Goal: Task Accomplishment & Management: Use online tool/utility

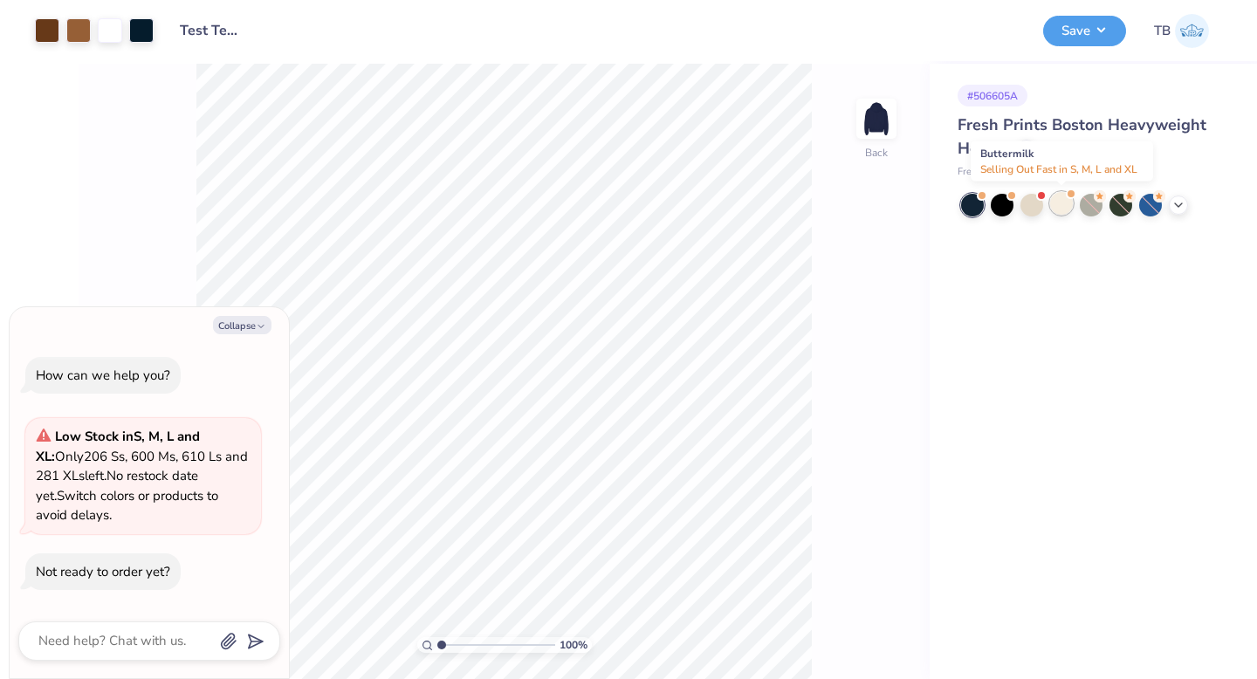
click at [1062, 209] on div at bounding box center [1061, 203] width 23 height 23
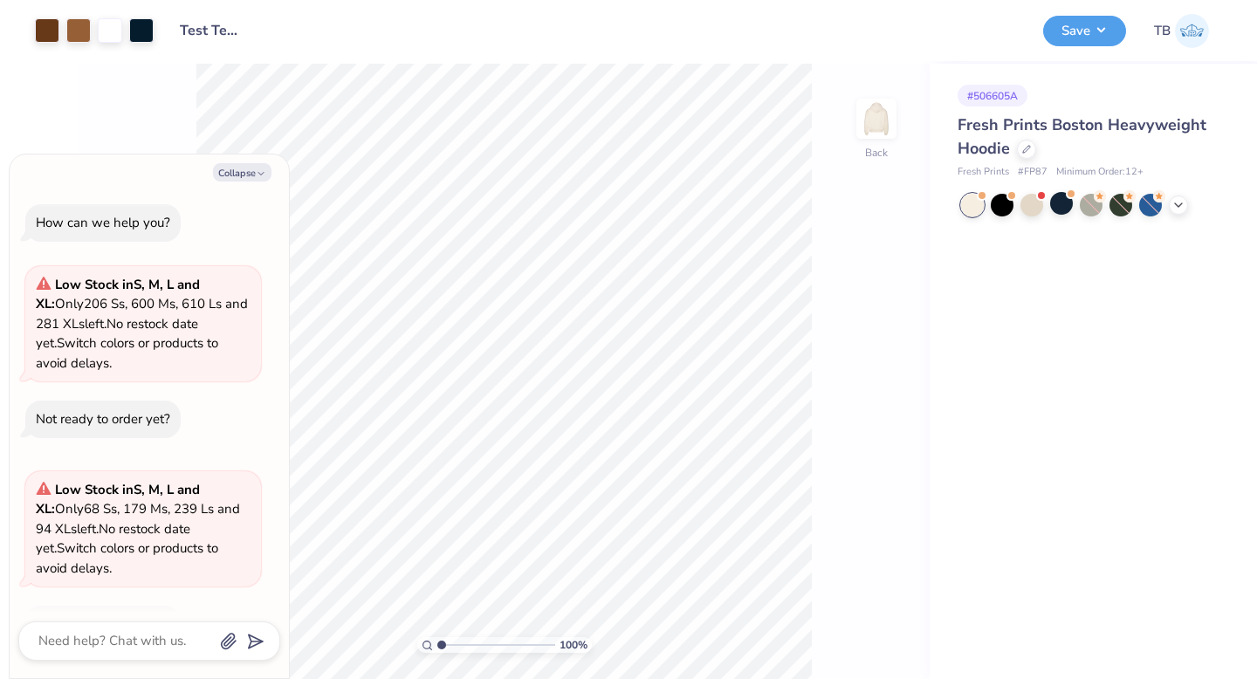
scroll to position [52, 0]
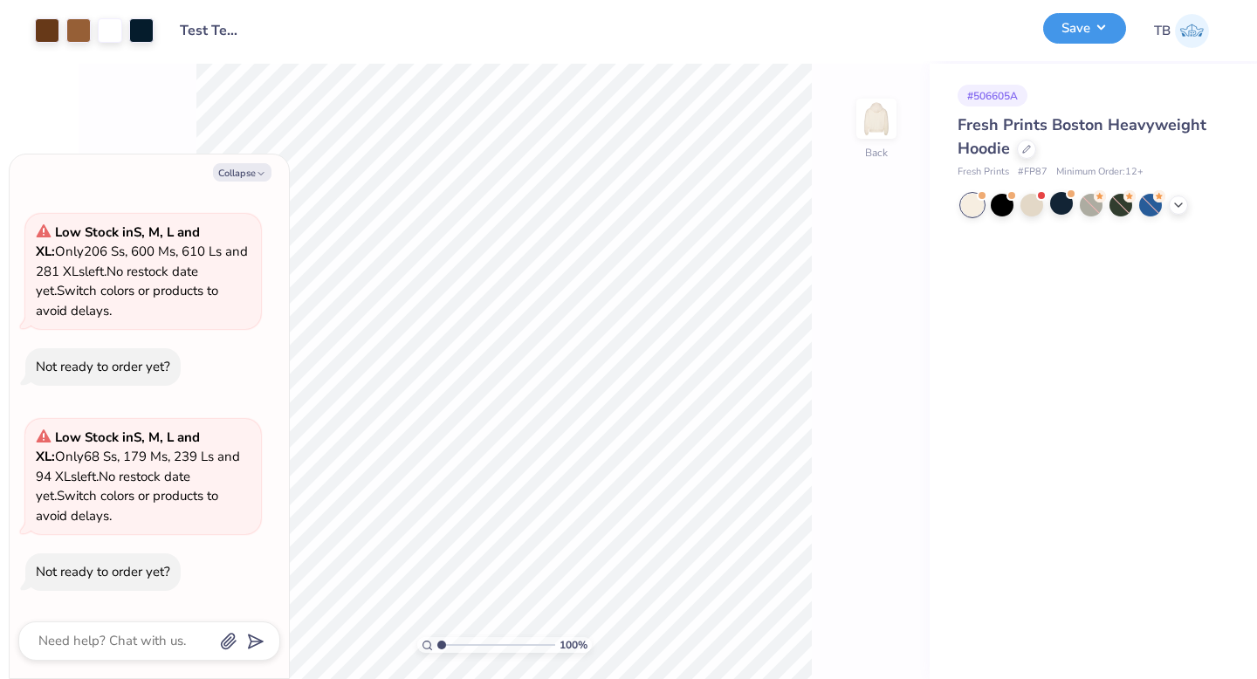
click at [1086, 30] on button "Save" at bounding box center [1084, 28] width 83 height 31
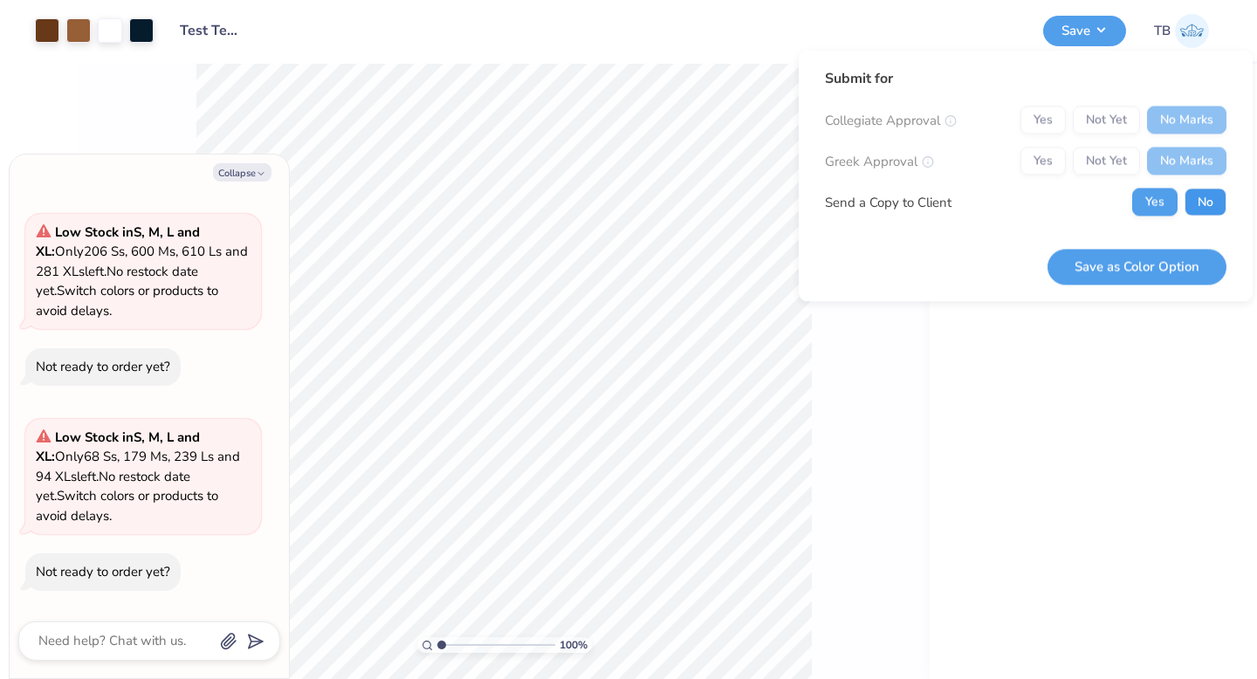
click at [1205, 209] on button "No" at bounding box center [1206, 203] width 42 height 28
click at [1123, 271] on button "Save as Color Option" at bounding box center [1136, 267] width 179 height 36
type textarea "x"
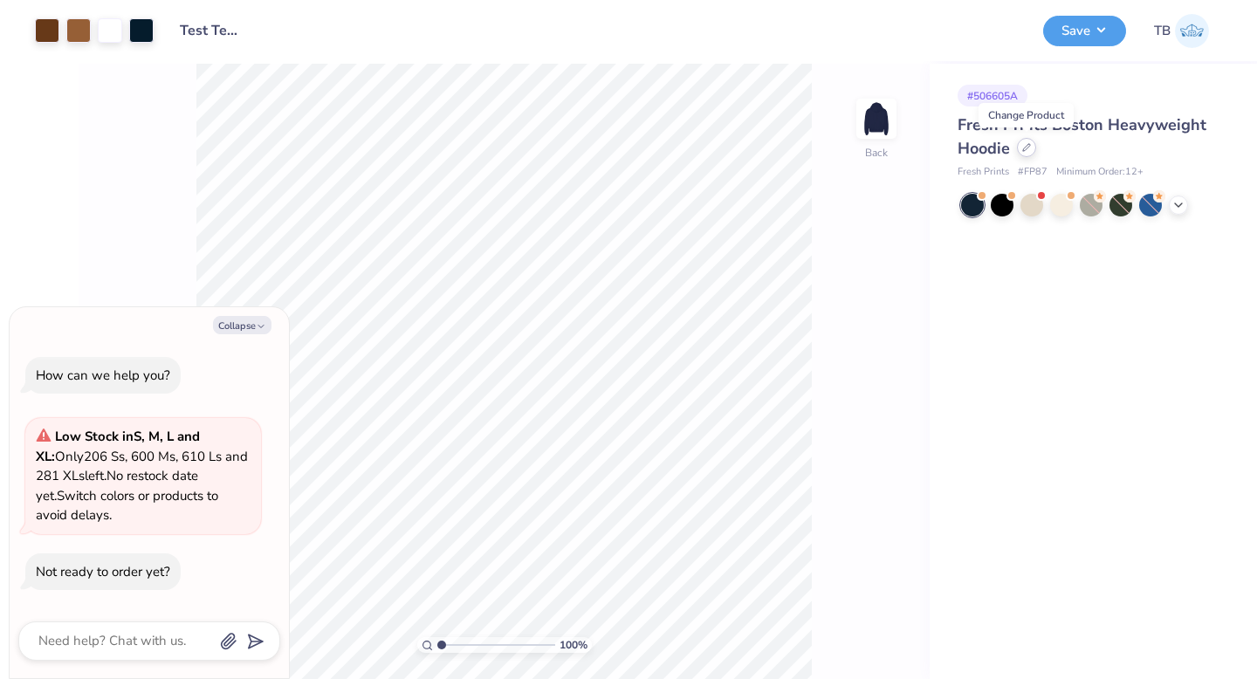
click at [1029, 151] on icon at bounding box center [1026, 147] width 9 height 9
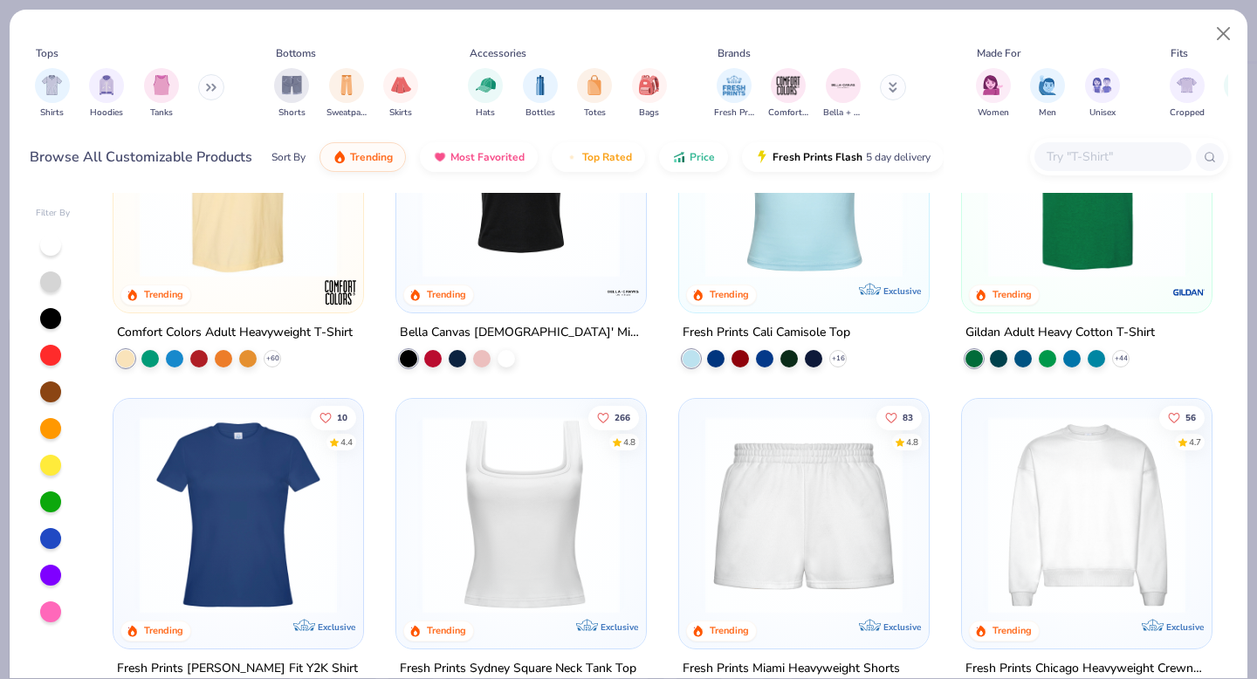
scroll to position [477, 0]
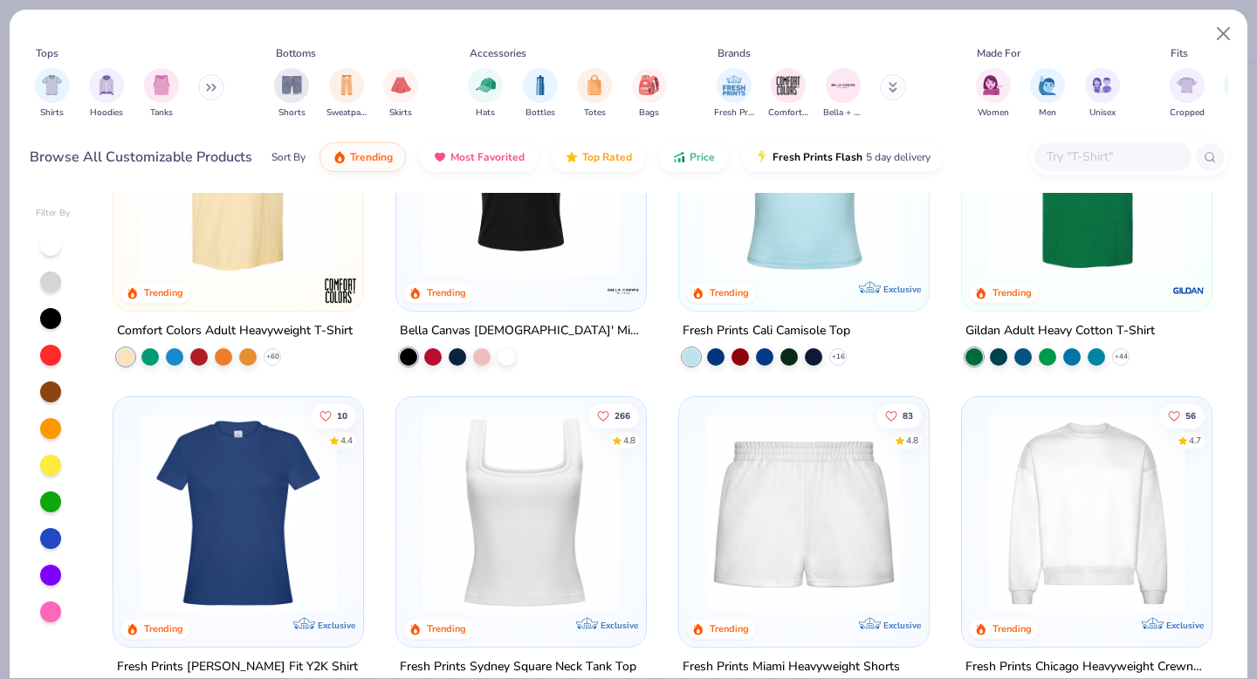
click at [269, 507] on img at bounding box center [238, 512] width 215 height 197
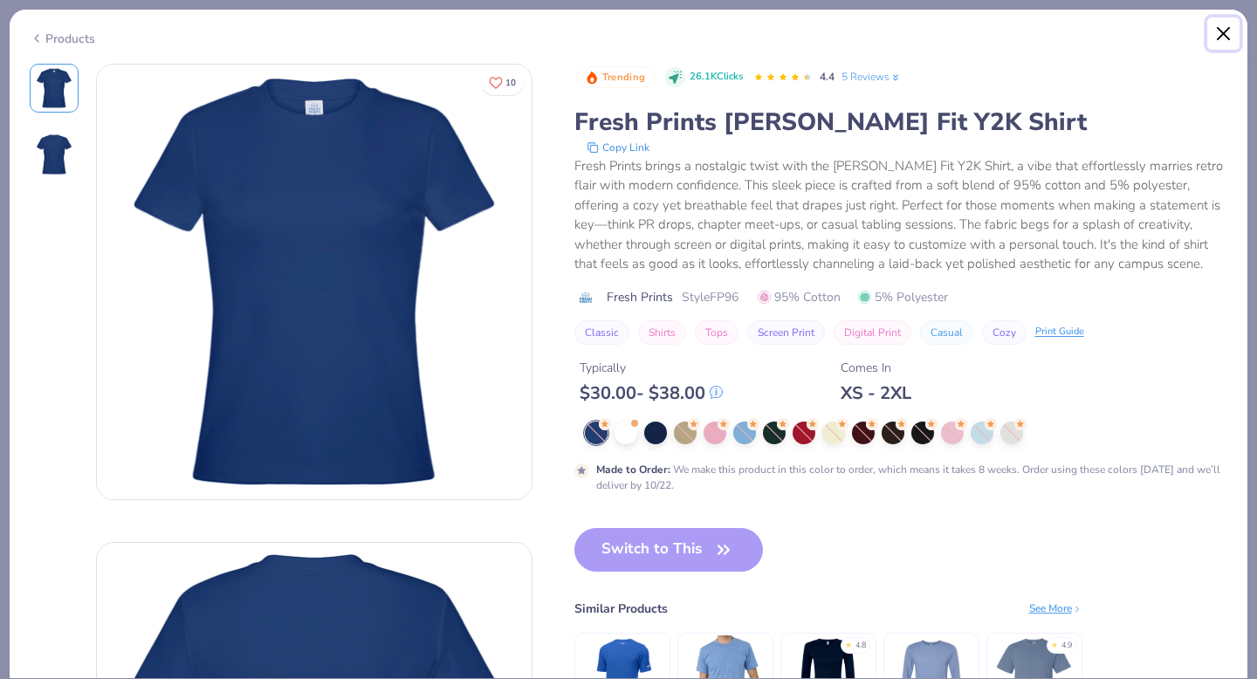
click at [1219, 38] on button "Close" at bounding box center [1223, 33] width 33 height 33
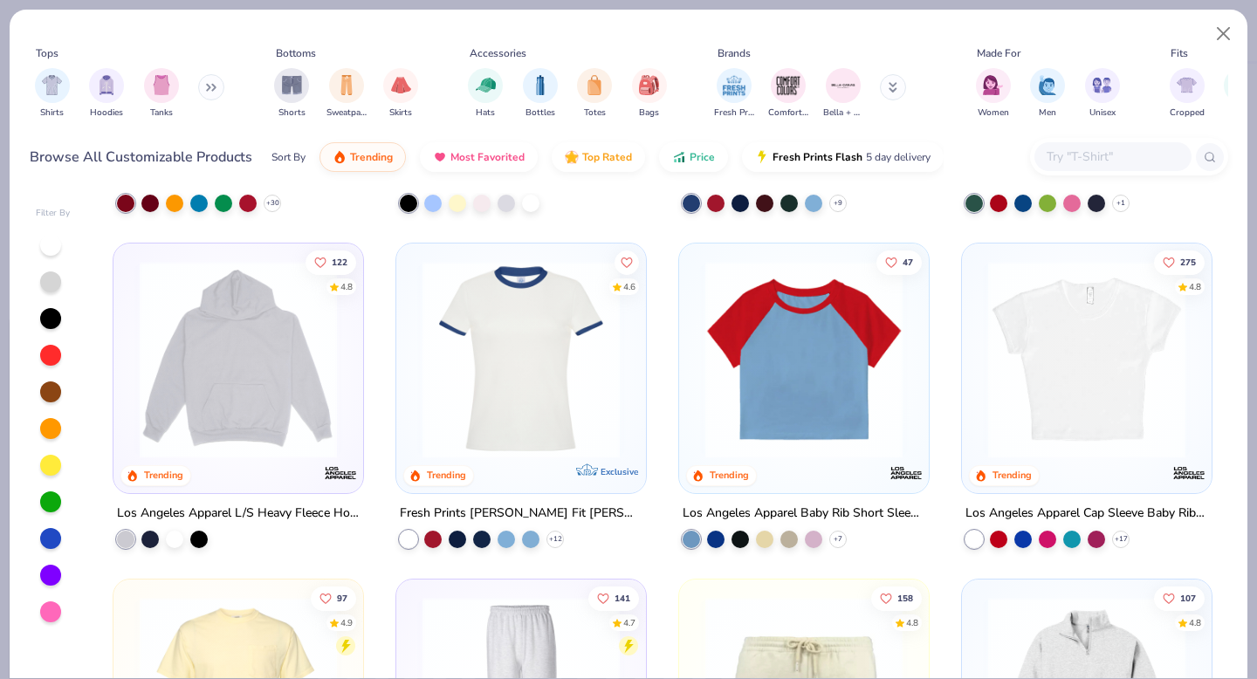
scroll to position [1637, 0]
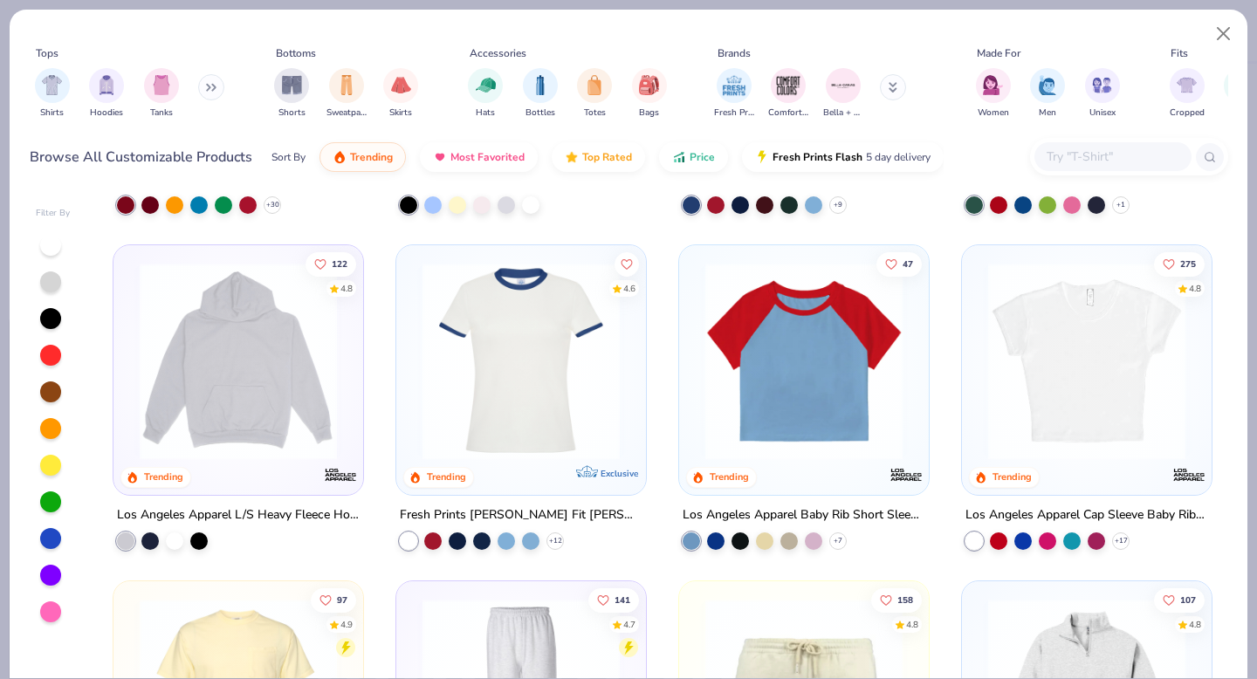
click at [546, 374] on img at bounding box center [521, 361] width 215 height 197
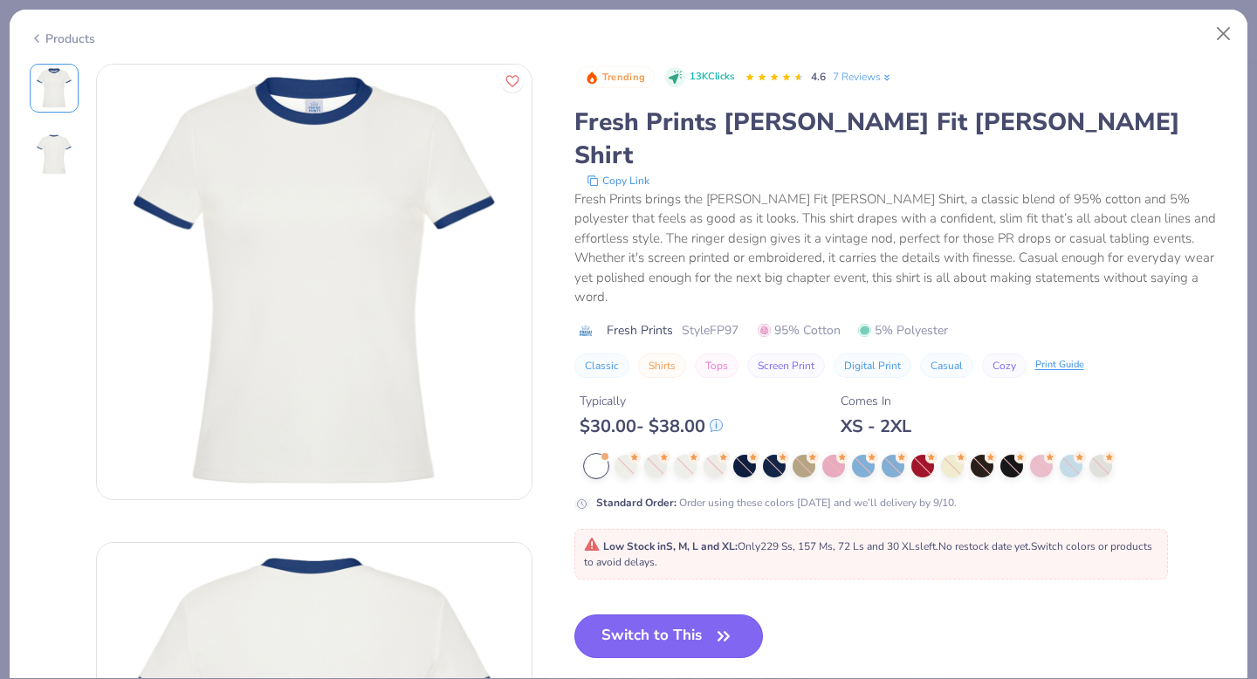
click at [686, 615] on button "Switch to This" at bounding box center [668, 637] width 189 height 44
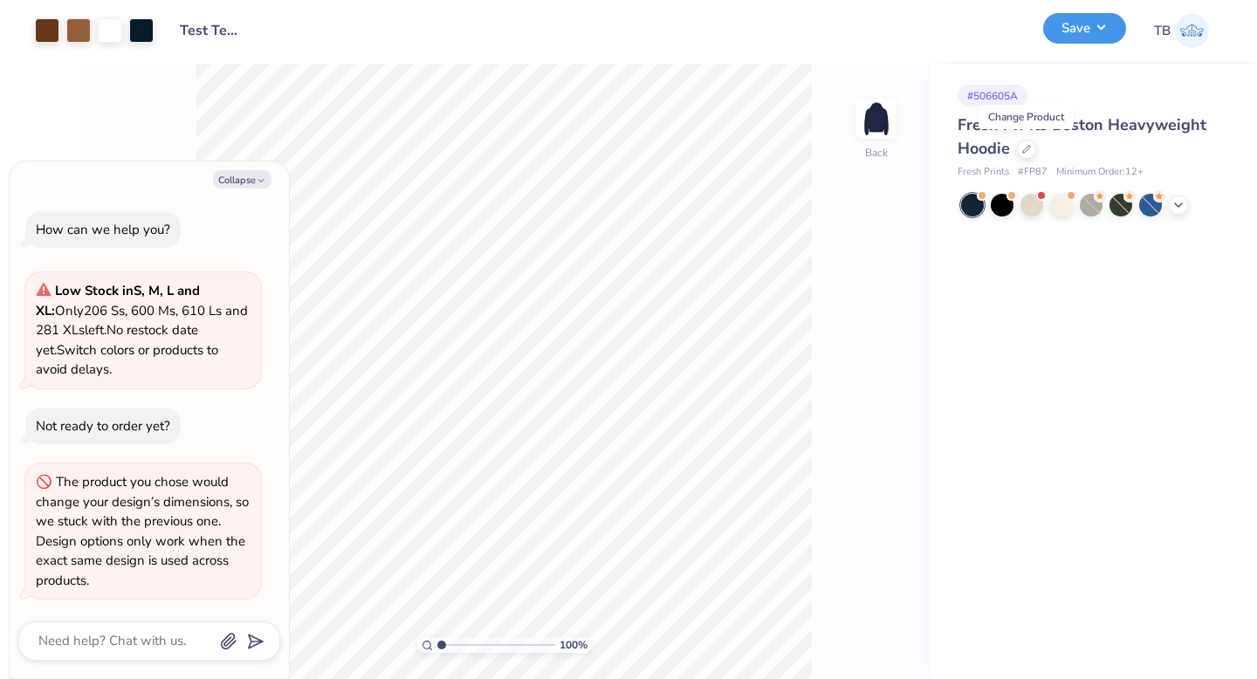
click at [1093, 35] on button "Save" at bounding box center [1084, 28] width 83 height 31
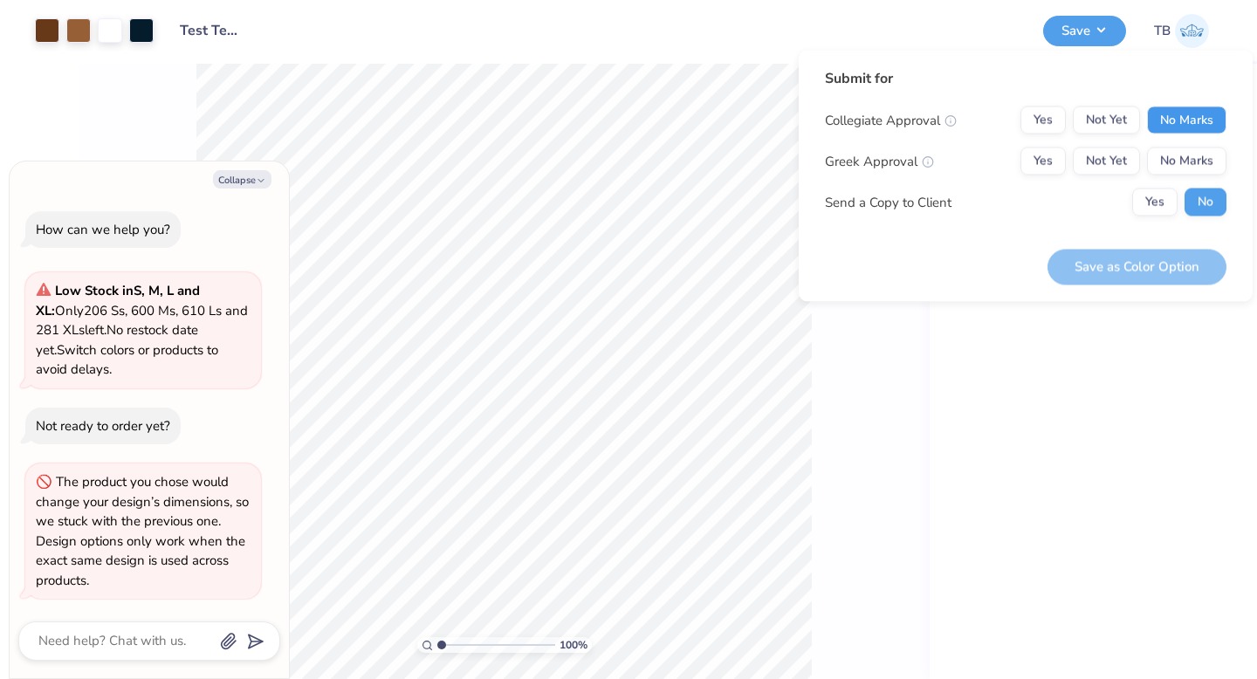
click at [1178, 128] on button "No Marks" at bounding box center [1186, 120] width 79 height 28
click at [1180, 162] on button "No Marks" at bounding box center [1186, 162] width 79 height 28
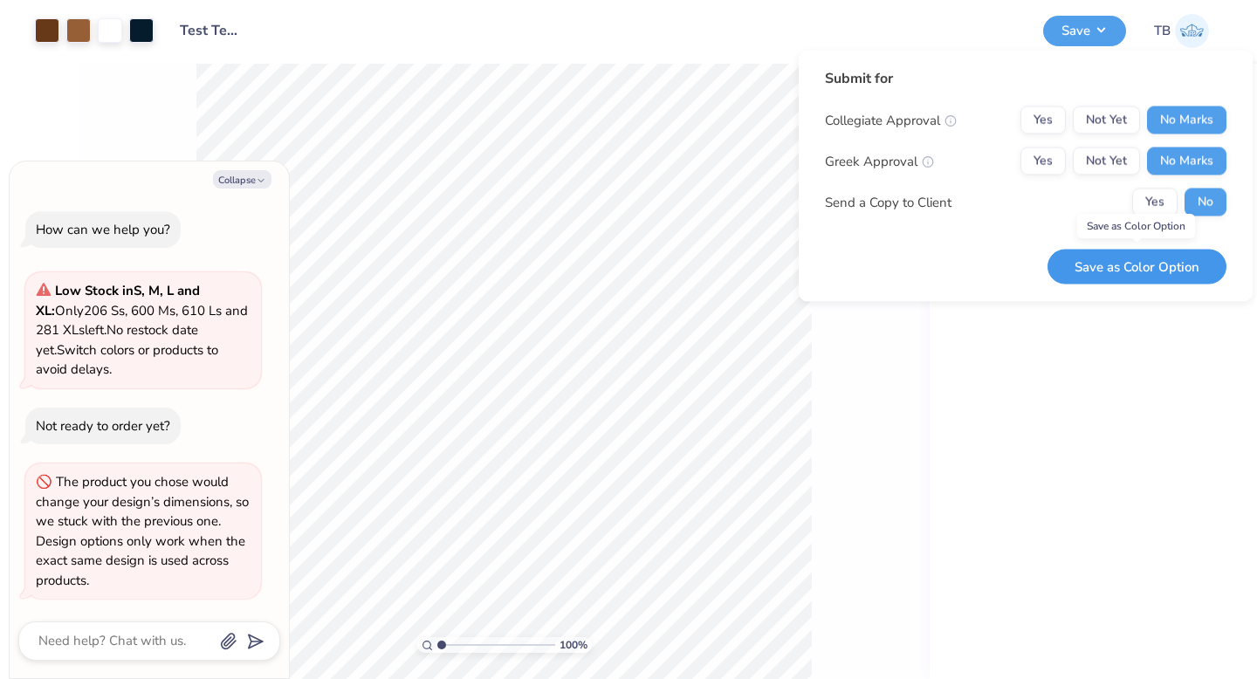
click at [1138, 274] on button "Save as Color Option" at bounding box center [1136, 267] width 179 height 36
type textarea "x"
